Goal: Use online tool/utility: Use online tool/utility

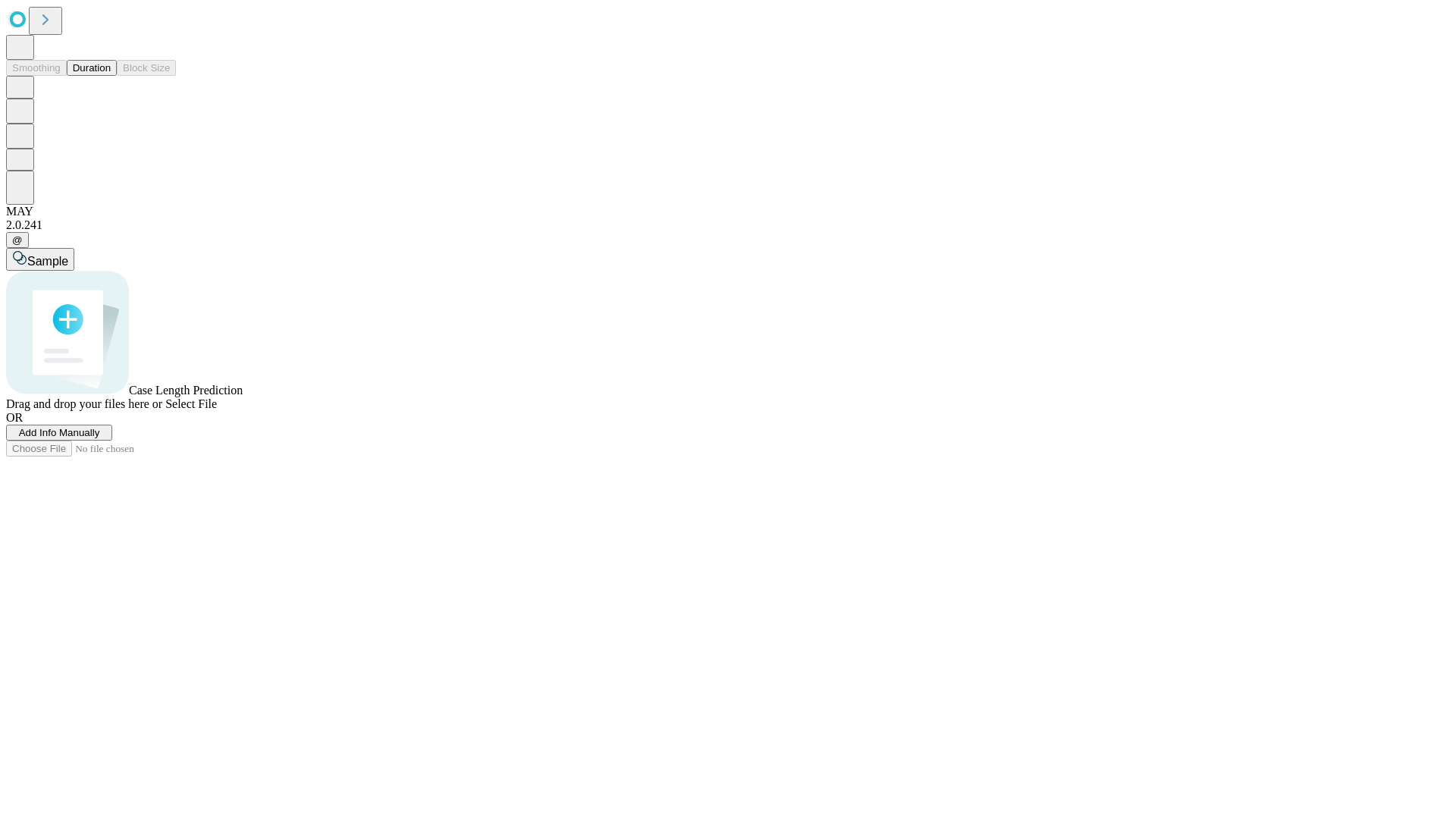
click at [111, 76] on button "Duration" at bounding box center [91, 68] width 50 height 16
click at [68, 254] on span "Sample" at bounding box center [47, 261] width 41 height 13
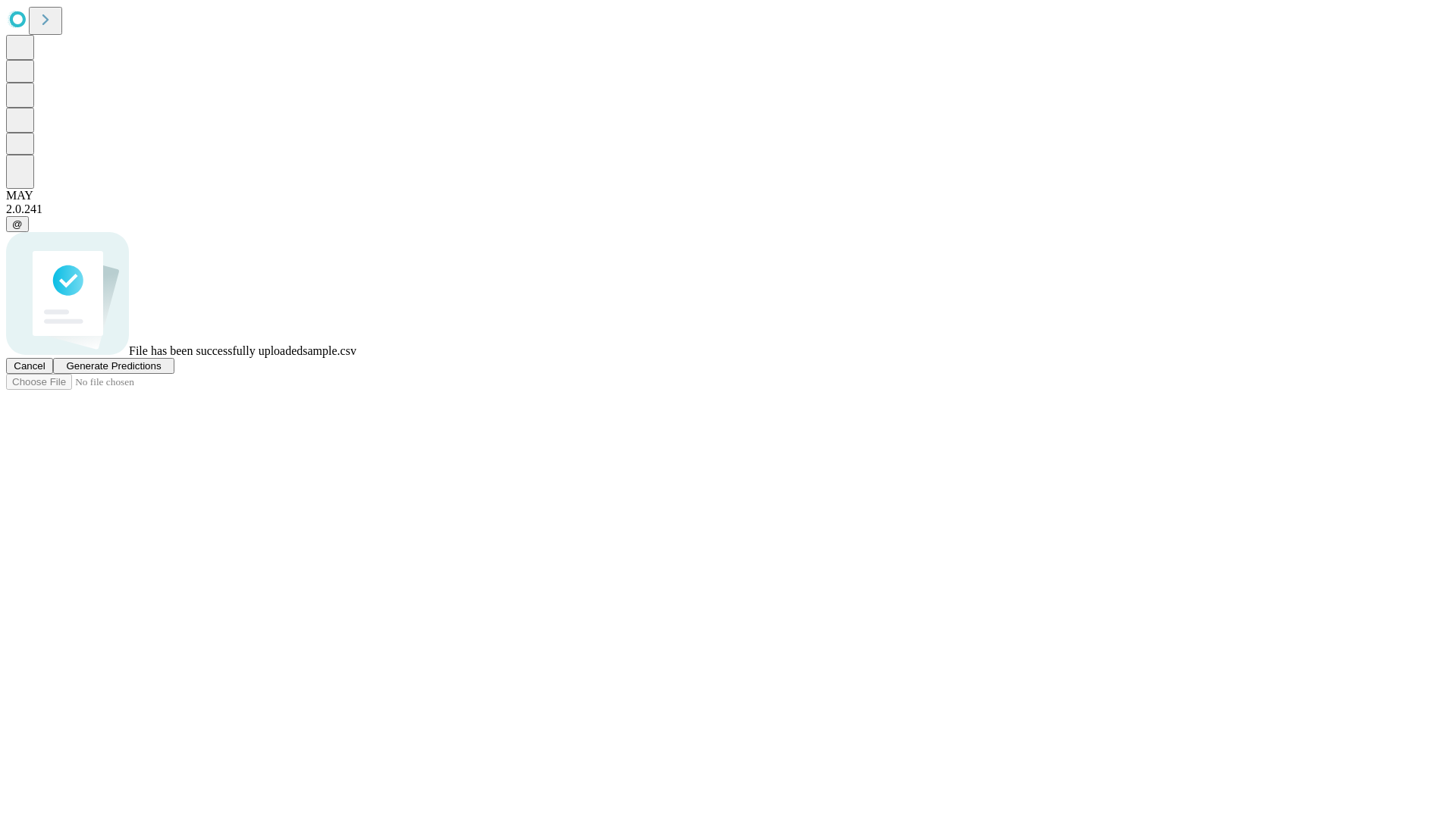
click at [161, 372] on span "Generate Predictions" at bounding box center [113, 365] width 95 height 11
